Goal: Use online tool/utility: Utilize a website feature to perform a specific function

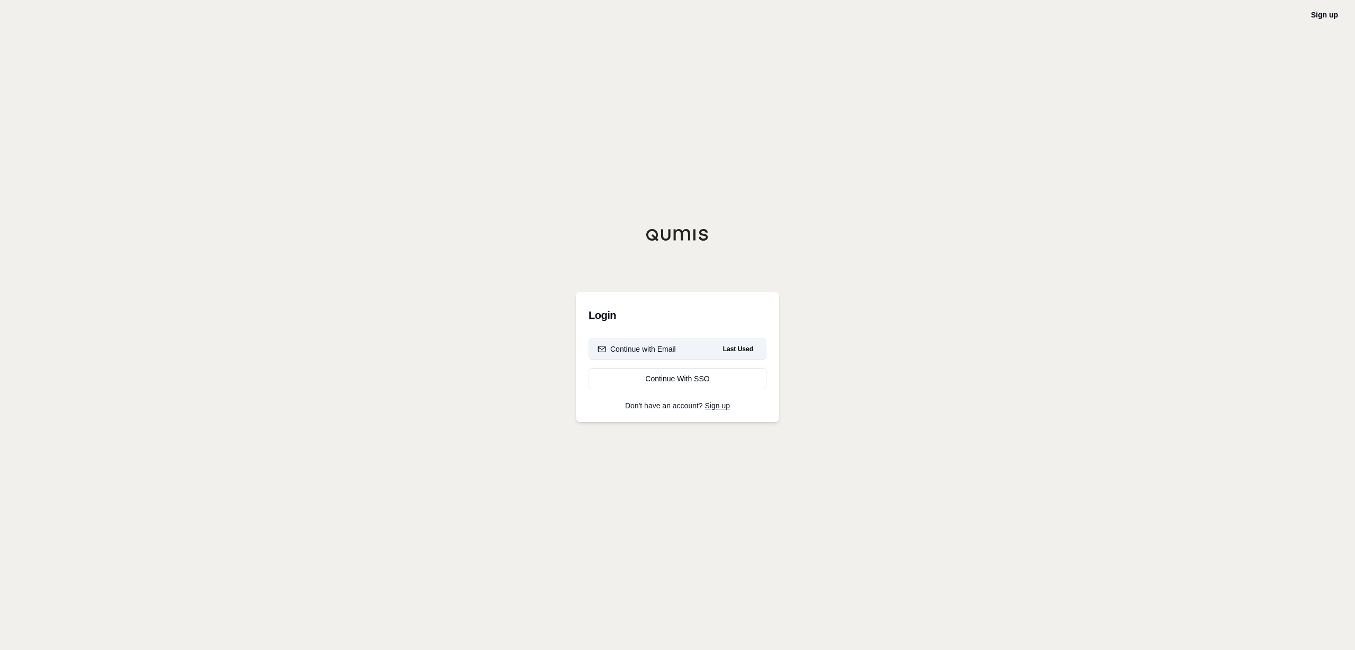
click at [653, 354] on button "Continue with Email Last Used" at bounding box center [677, 349] width 178 height 21
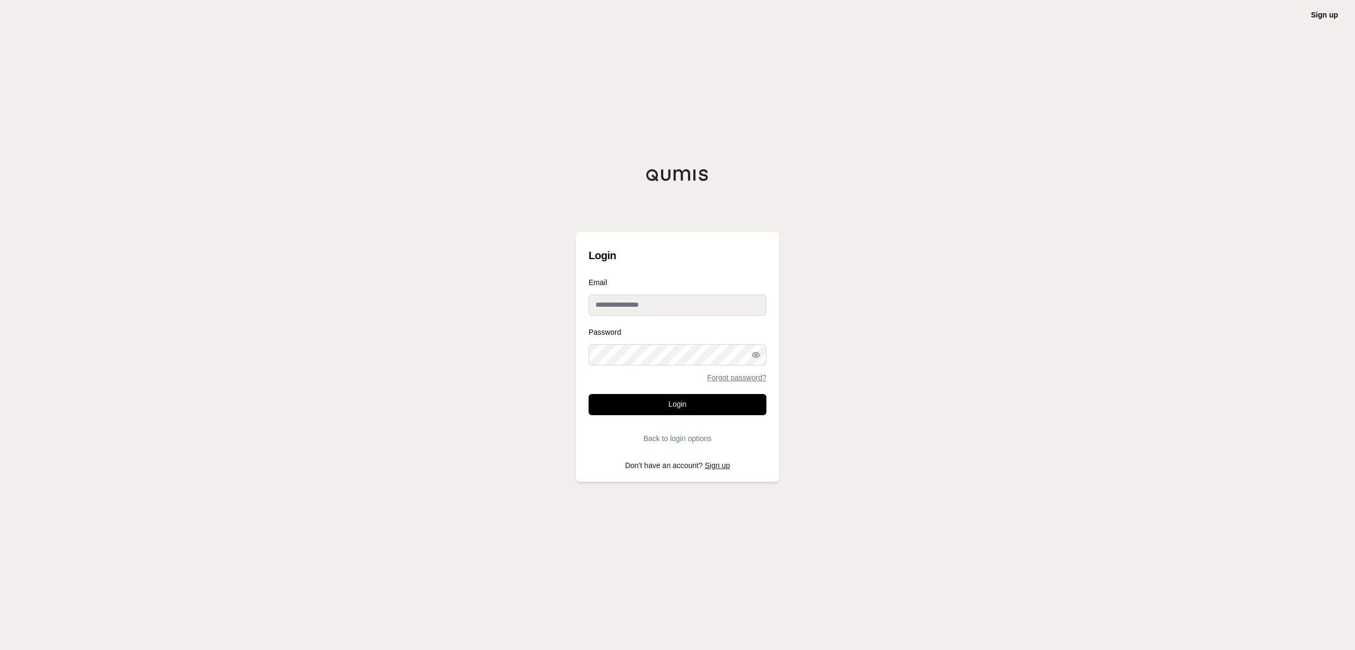
type input "**********"
click at [650, 411] on button "Login" at bounding box center [677, 404] width 178 height 21
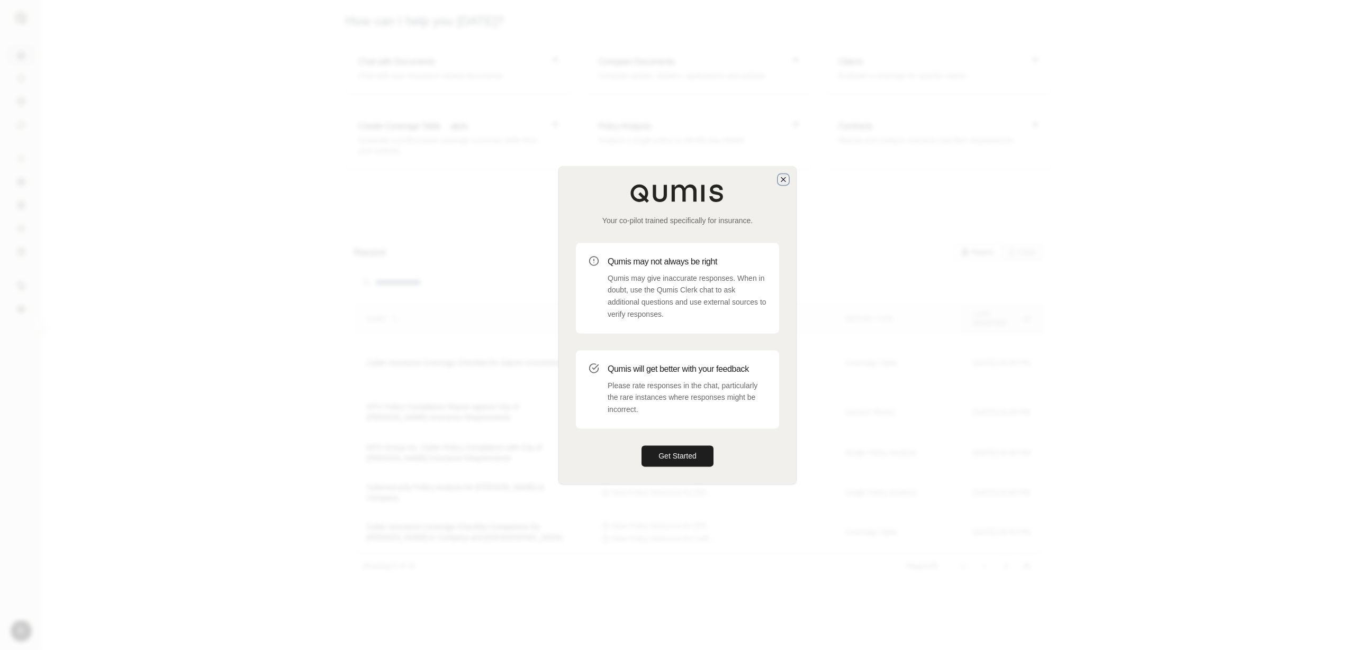
click at [786, 178] on icon "button" at bounding box center [783, 179] width 8 height 8
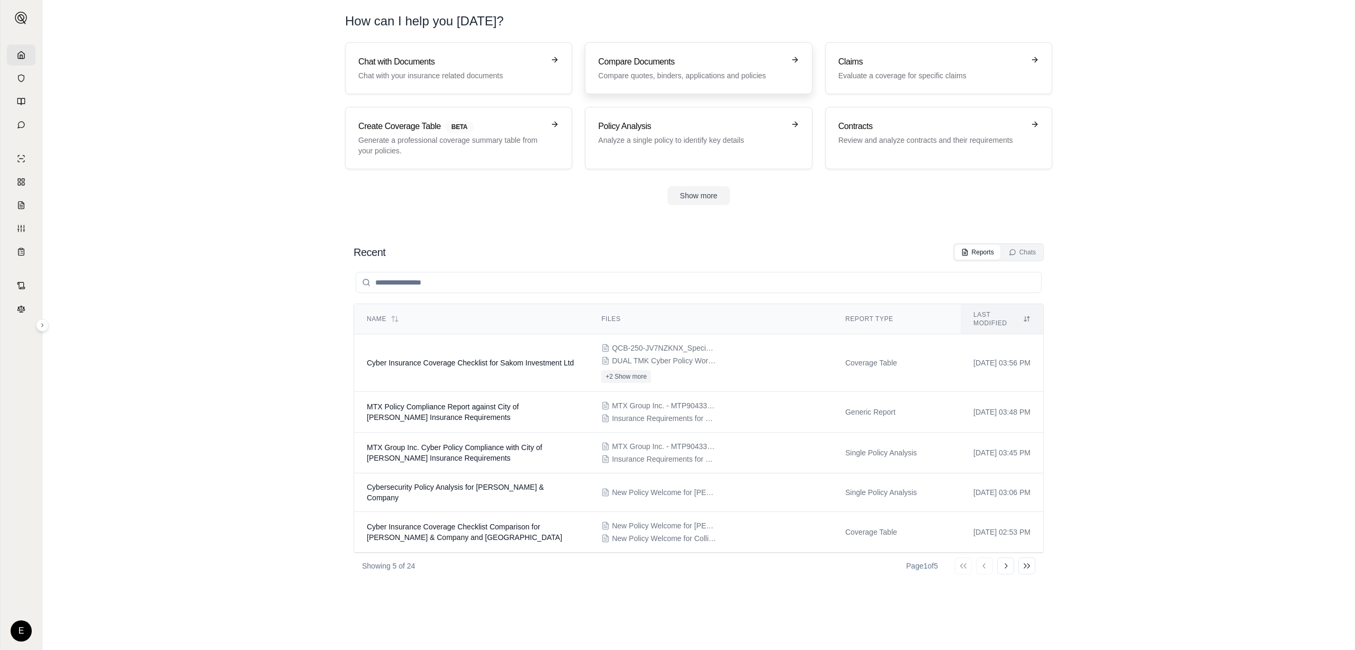
click at [655, 58] on h3 "Compare Documents" at bounding box center [691, 62] width 186 height 13
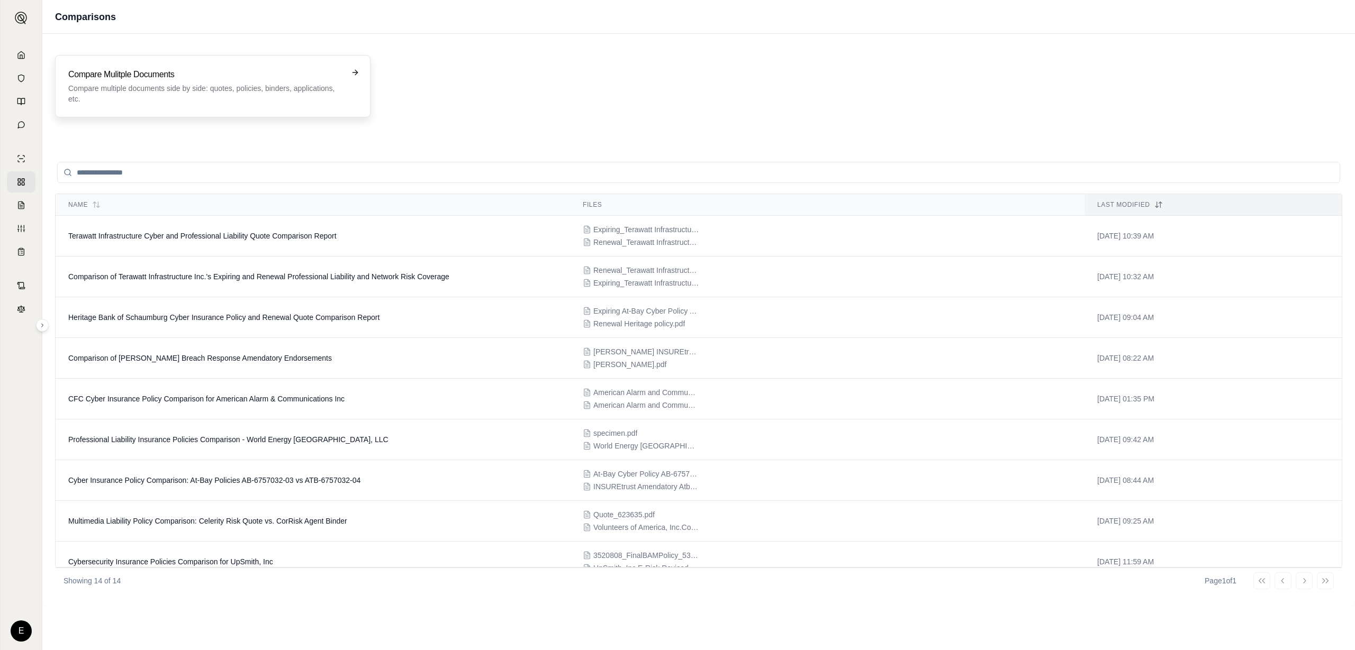
click at [287, 87] on p "Compare multiple documents side by side: quotes, policies, binders, application…" at bounding box center [205, 93] width 274 height 21
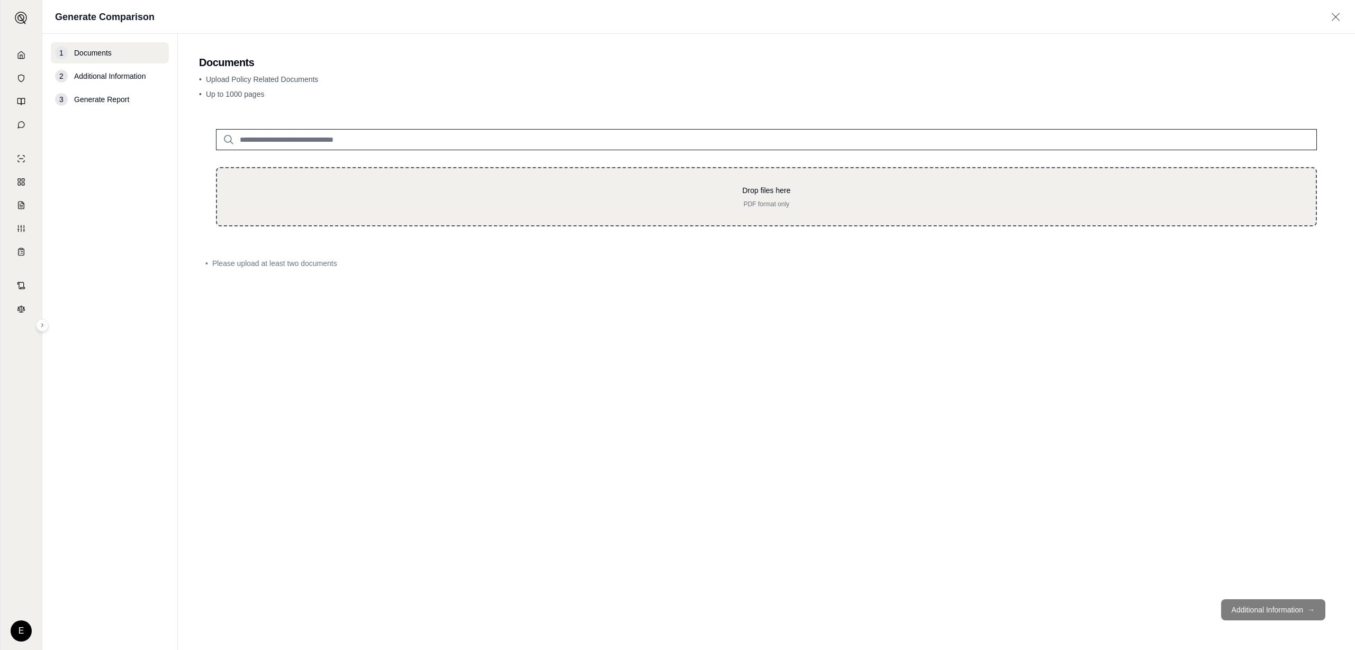
click at [446, 187] on p "Drop files here" at bounding box center [766, 190] width 1065 height 11
type input "**********"
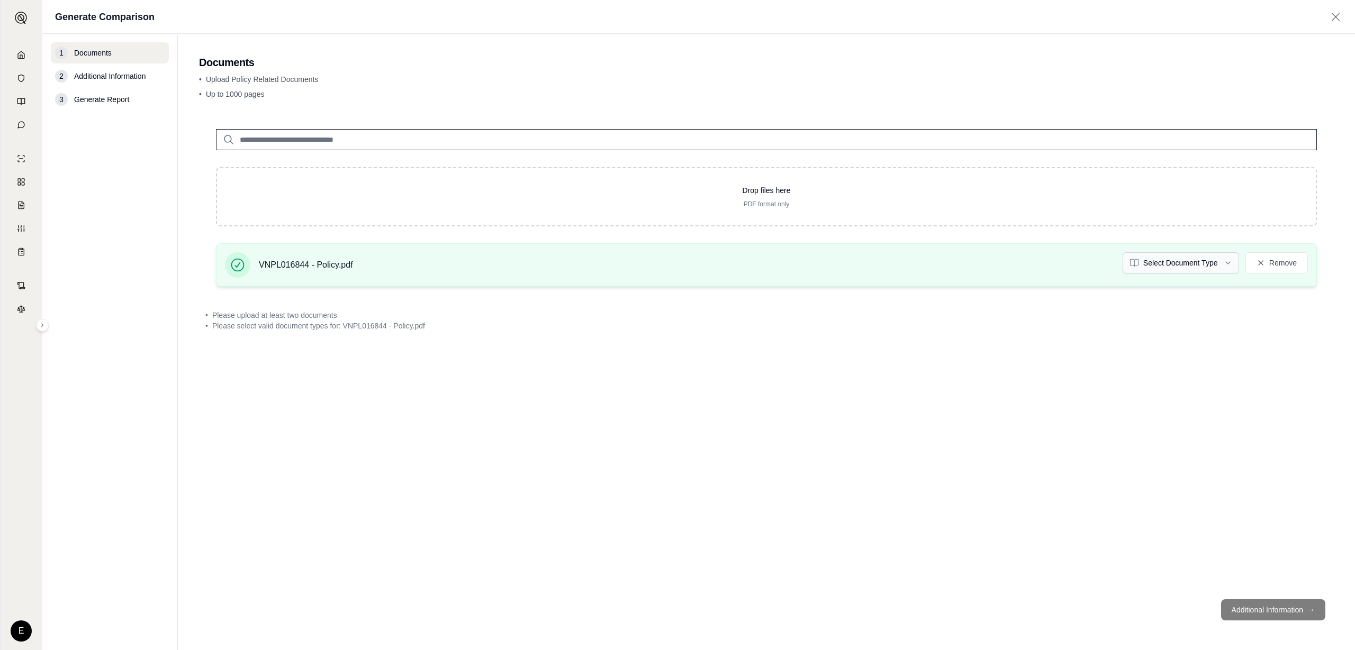
click at [1158, 268] on html "E Generate Comparison 1 Documents 2 Additional Information 3 Generate Report Do…" at bounding box center [677, 325] width 1355 height 650
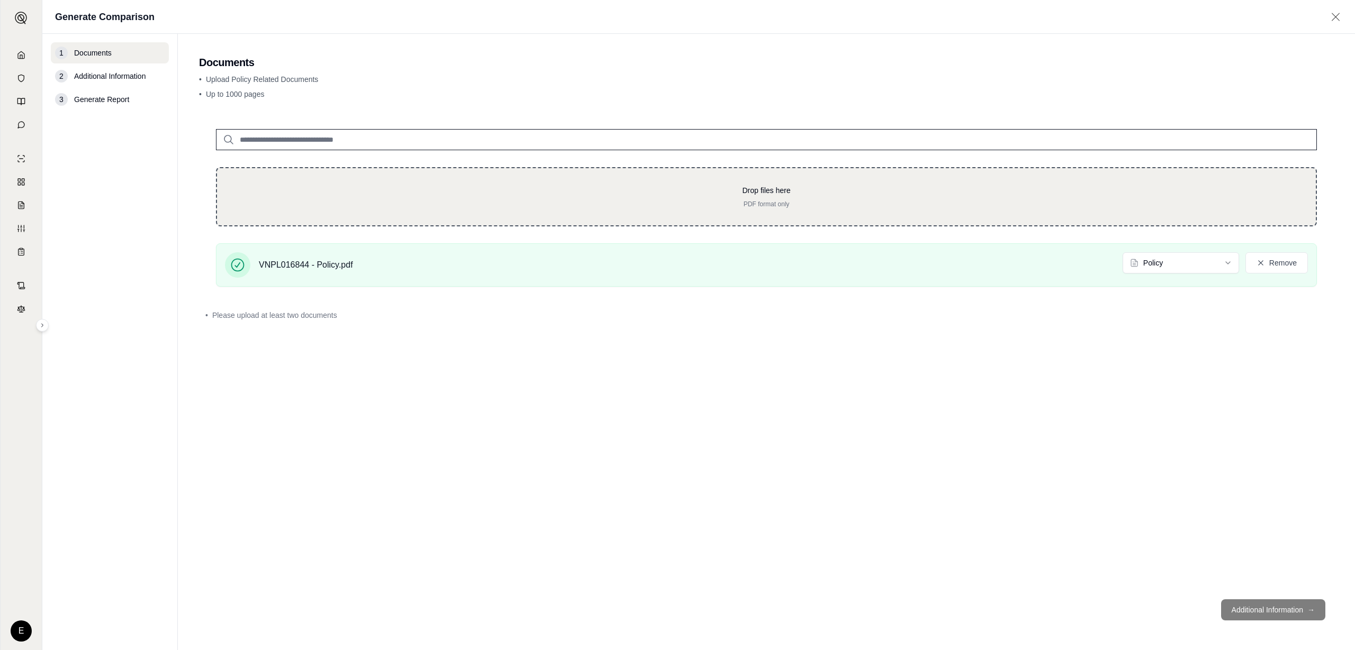
click at [763, 190] on p "Drop files here" at bounding box center [766, 190] width 1065 height 11
type input "**********"
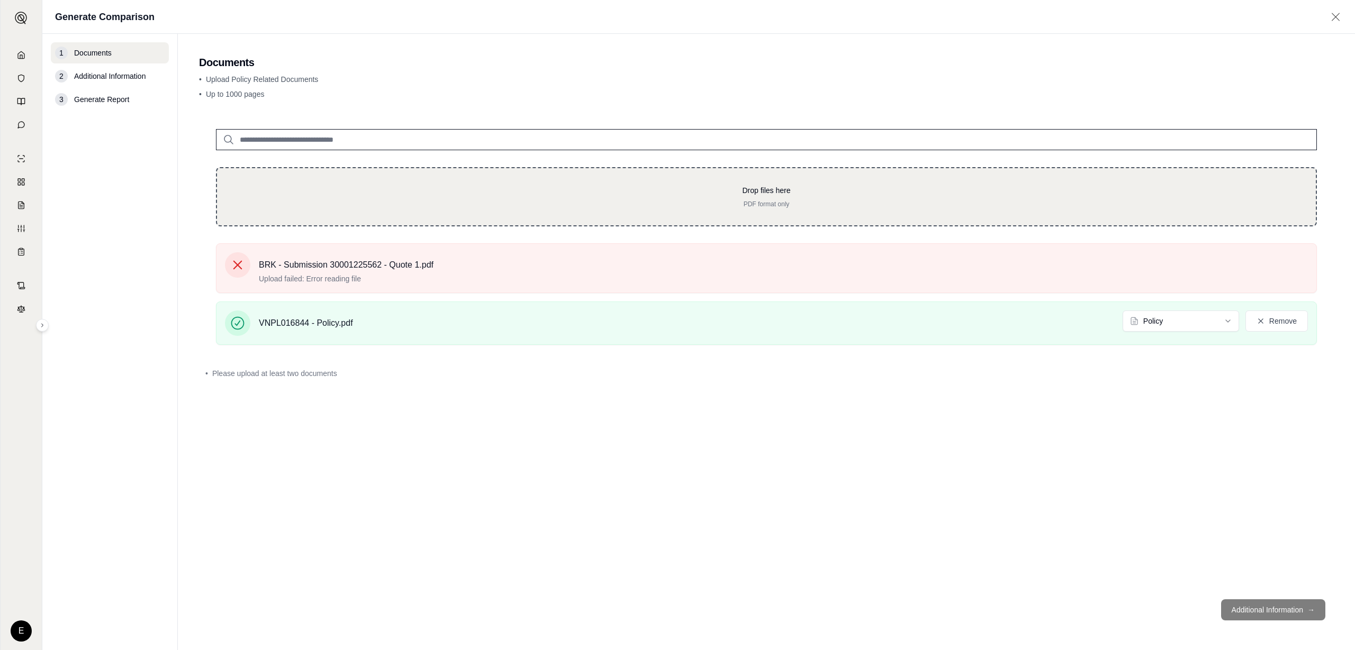
click at [537, 191] on p "Drop files here" at bounding box center [766, 190] width 1065 height 11
type input "**********"
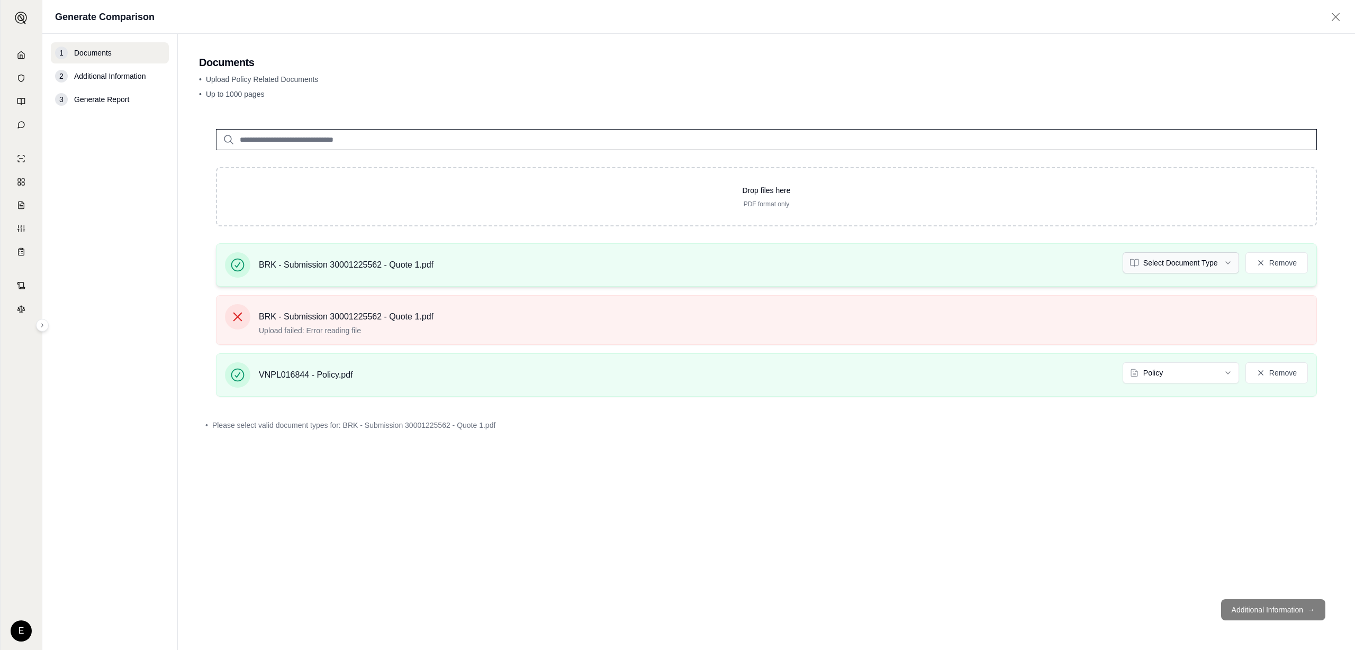
click at [1180, 267] on html "E Generate Comparison 1 Documents 2 Additional Information 3 Generate Report Do…" at bounding box center [677, 325] width 1355 height 650
click at [1256, 612] on button "Additional Information →" at bounding box center [1273, 610] width 104 height 21
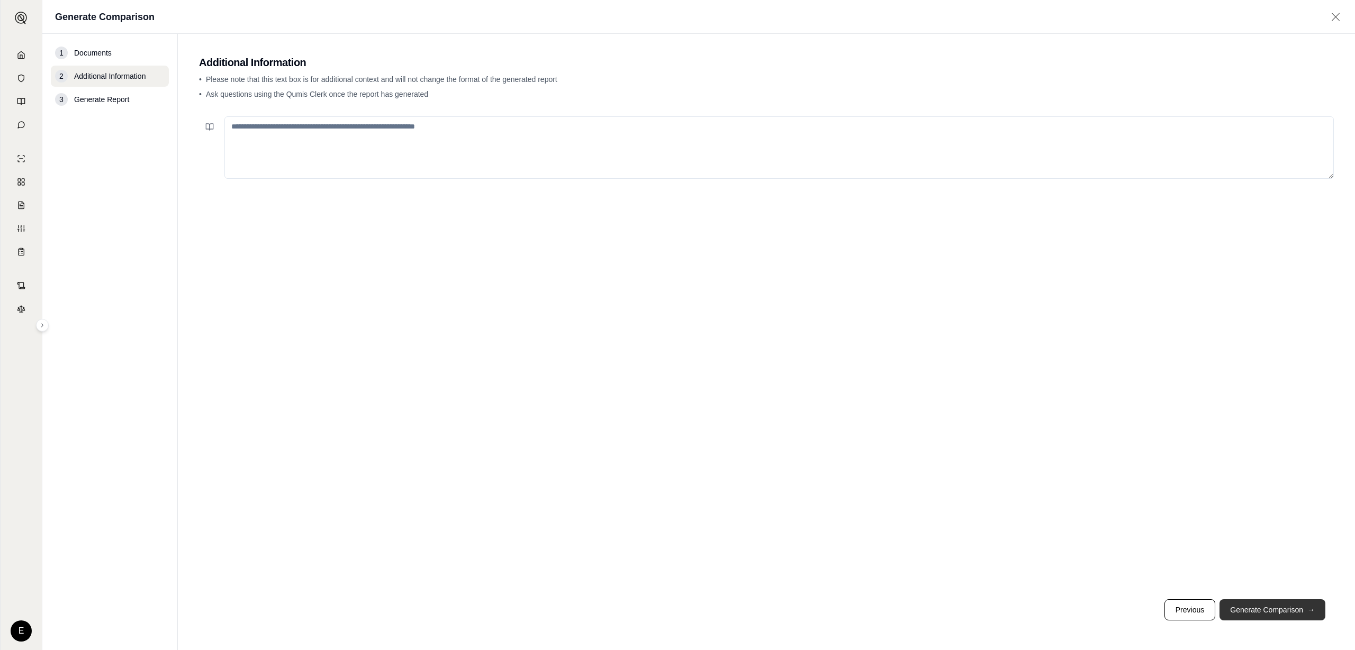
click at [1256, 612] on button "Generate Comparison →" at bounding box center [1272, 610] width 106 height 21
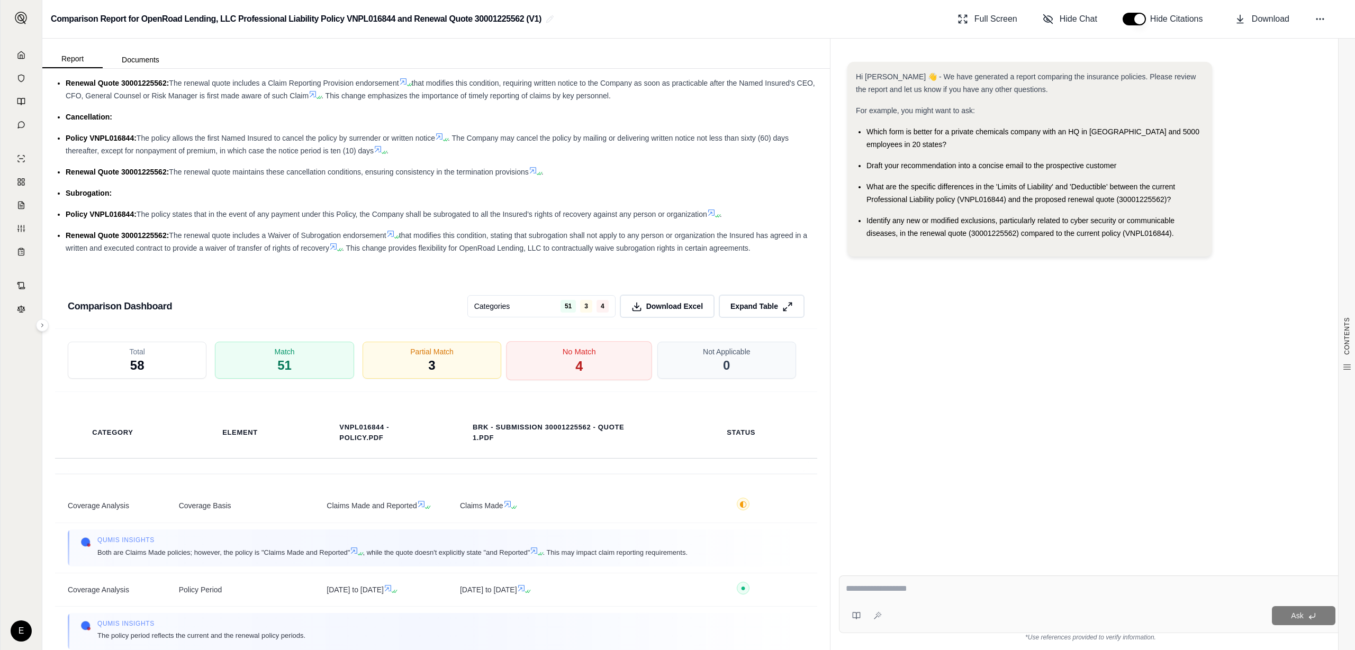
scroll to position [1617, 0]
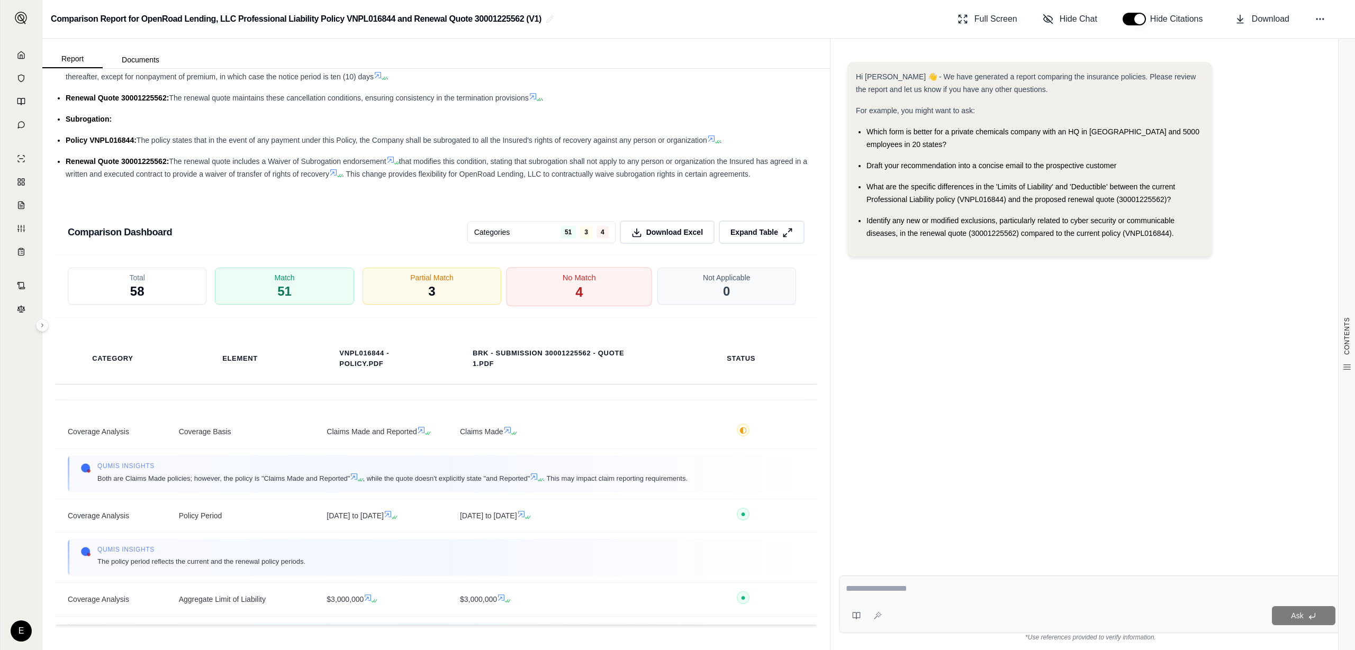
click at [577, 275] on span "No Match" at bounding box center [579, 277] width 33 height 11
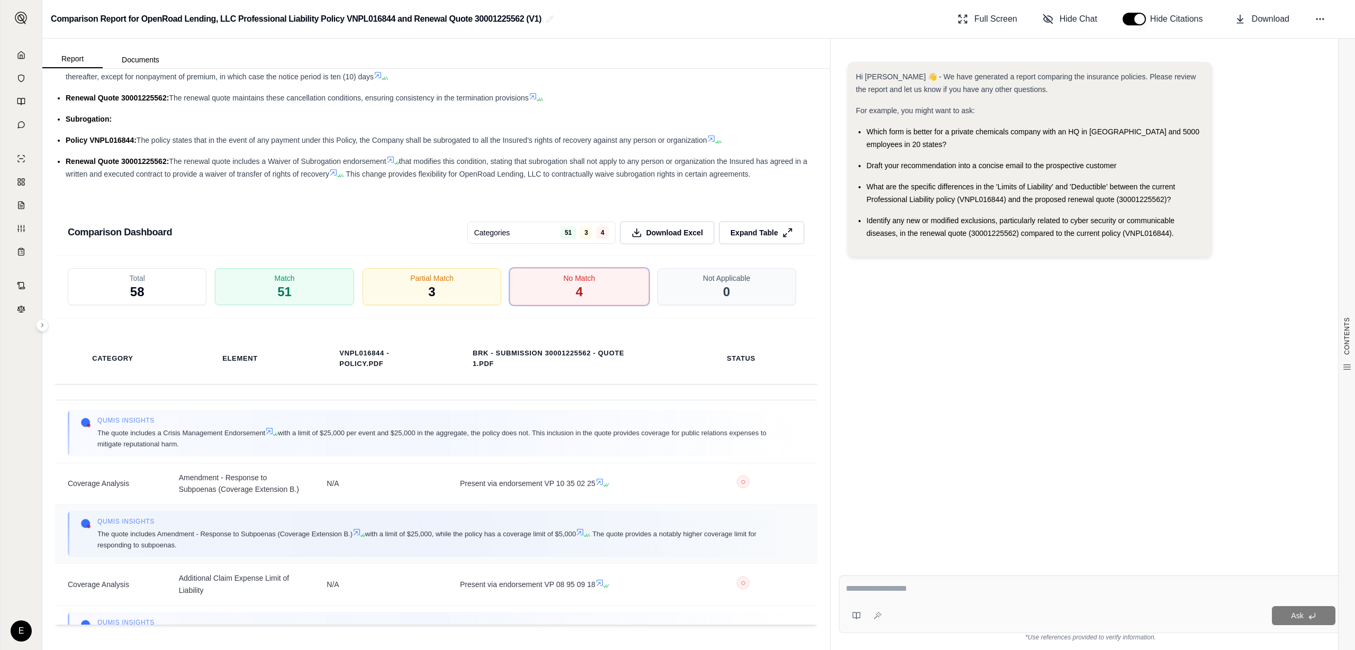
scroll to position [14, 0]
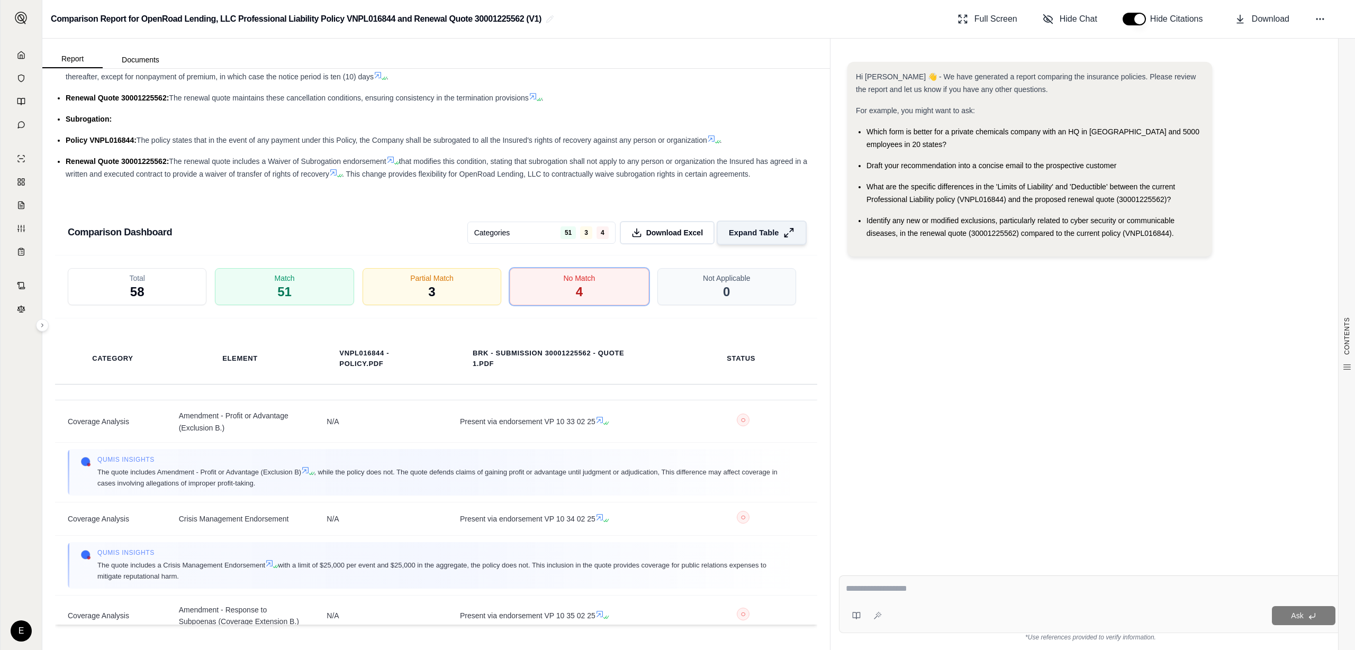
click at [755, 232] on span "Expand Table" at bounding box center [754, 232] width 50 height 11
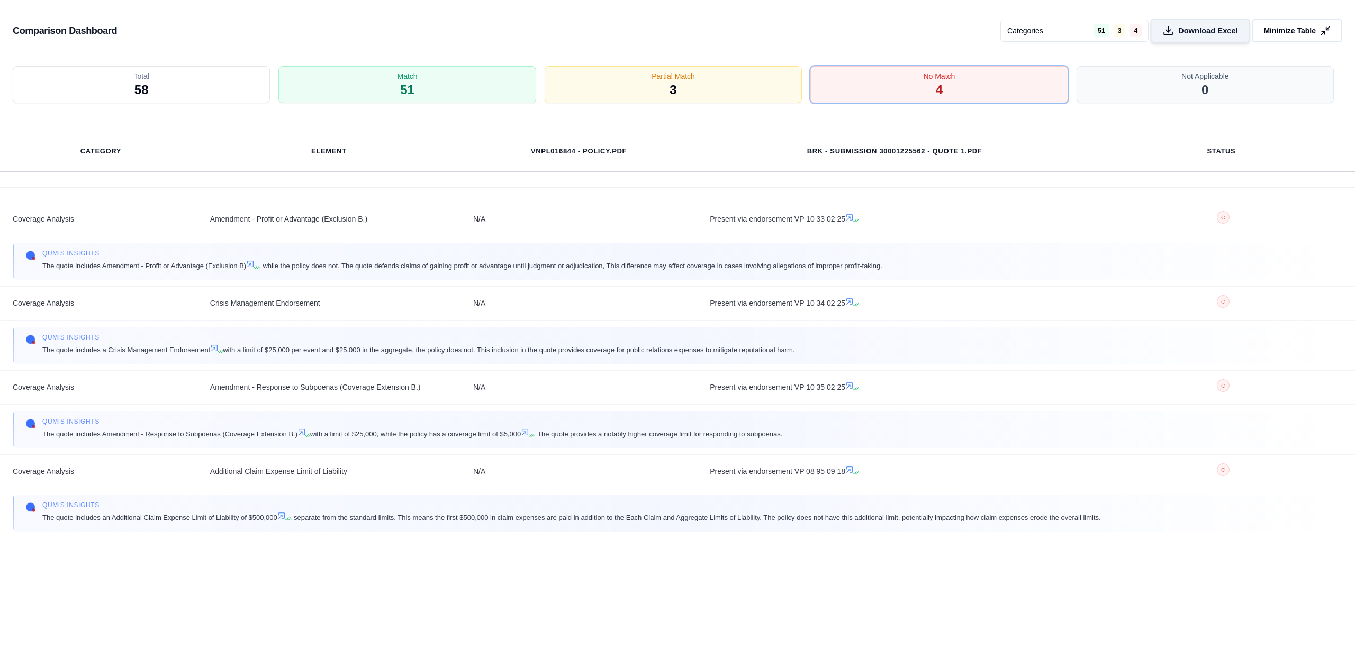
click at [1193, 33] on span "Download Excel" at bounding box center [1208, 30] width 60 height 11
